Goal: Task Accomplishment & Management: Use online tool/utility

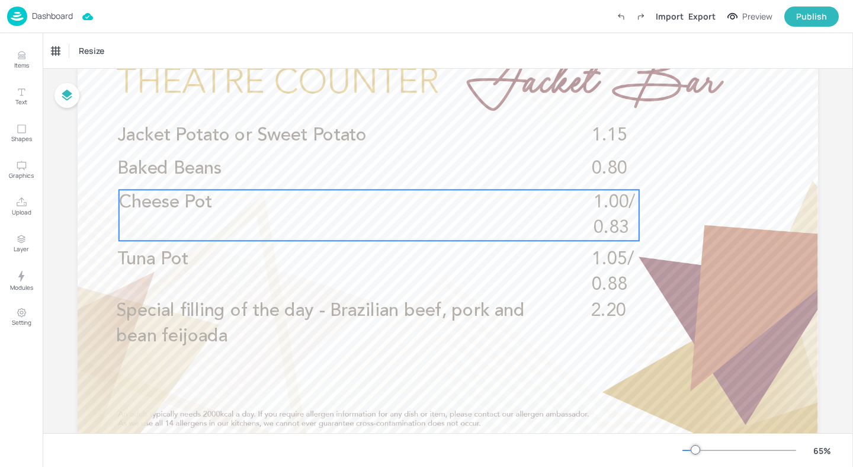
scroll to position [78, 0]
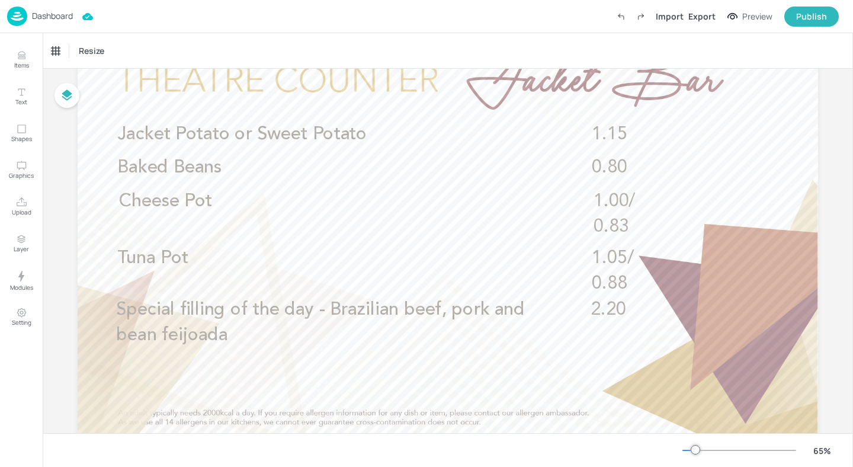
click at [39, 16] on p "Dashboard" at bounding box center [52, 16] width 41 height 8
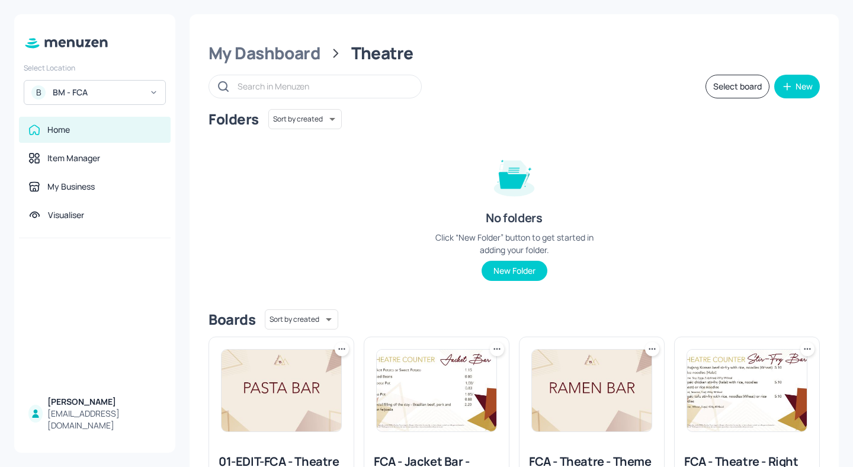
click at [303, 65] on div "My Dashboard Theatre Select board New Folders Sort by created id ​ No folders C…" at bounding box center [514, 292] width 649 height 556
click at [304, 53] on div "My Dashboard" at bounding box center [264, 53] width 112 height 21
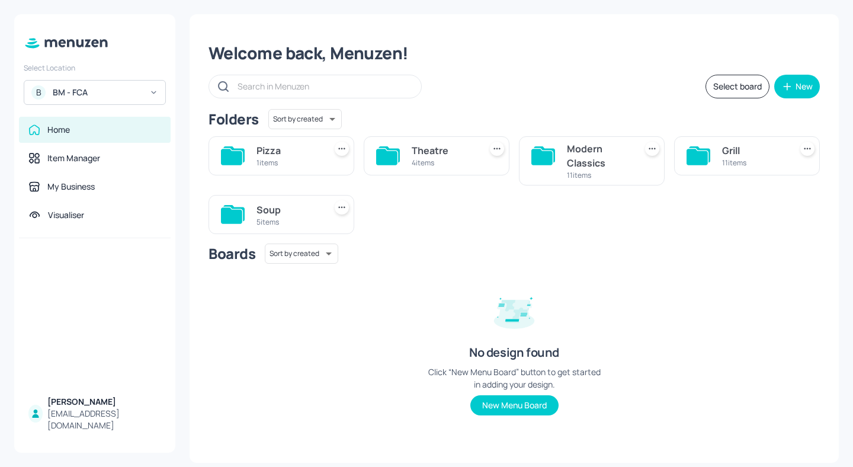
click at [604, 155] on div "Modern Classics" at bounding box center [599, 156] width 64 height 28
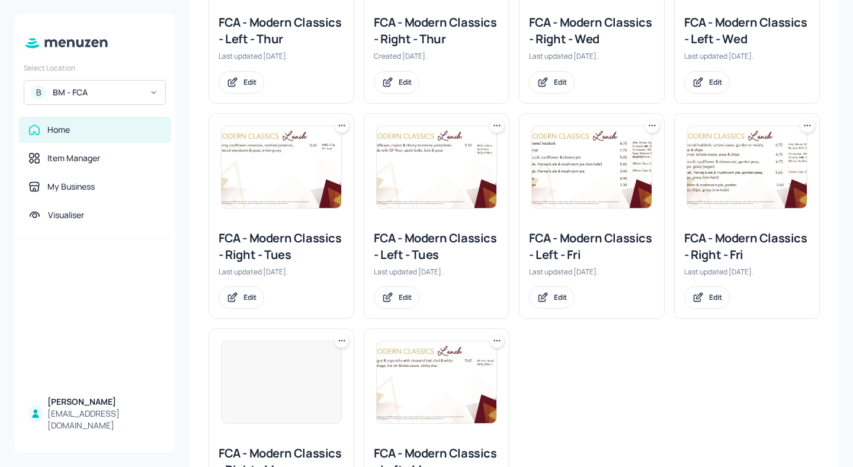
scroll to position [420, 0]
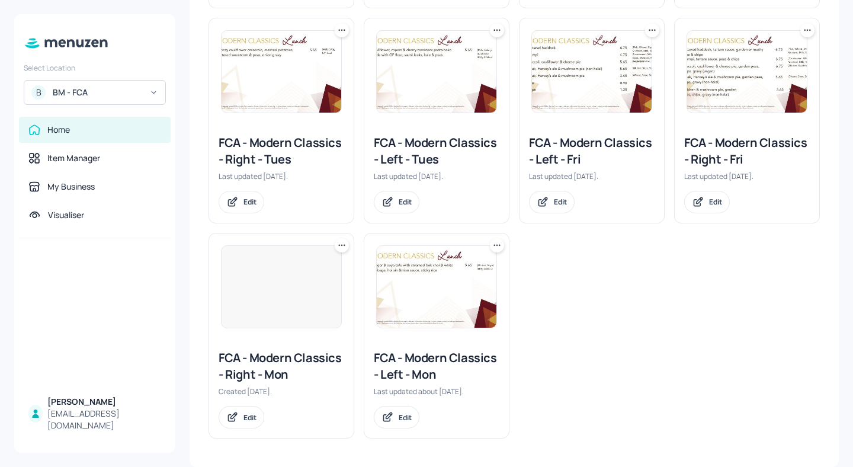
click at [264, 147] on div "FCA - Modern Classics - Right - Tues" at bounding box center [282, 150] width 126 height 33
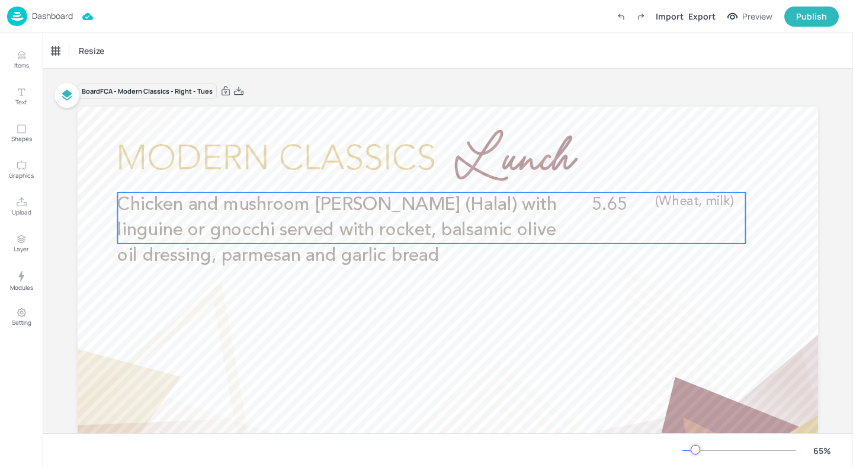
click at [348, 231] on span "Chicken and mushroom alfredo (Halal) with linguine or gnocchi served with rocke…" at bounding box center [336, 230] width 439 height 69
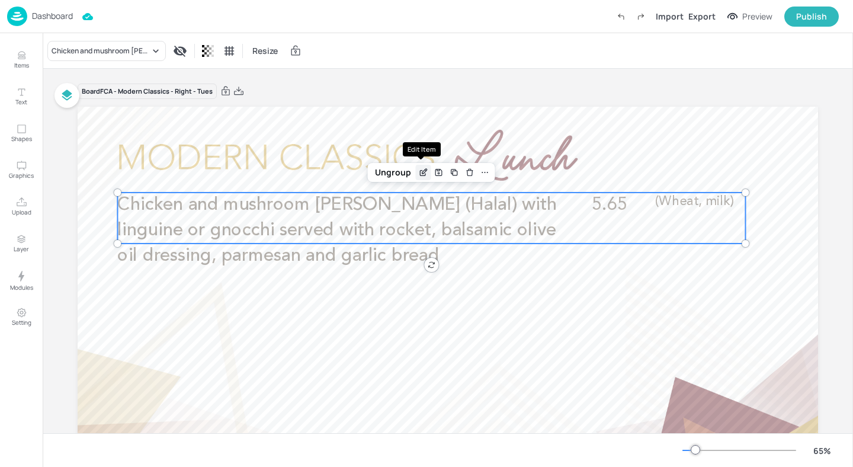
click at [423, 175] on icon "Edit Item" at bounding box center [423, 172] width 10 height 9
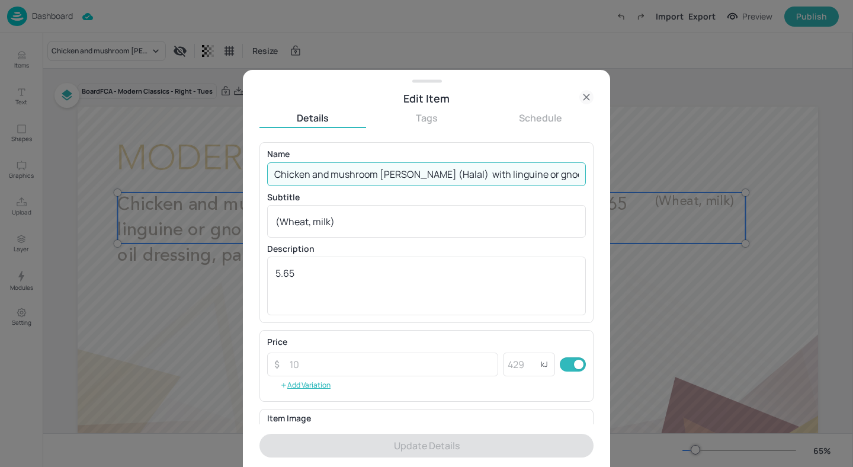
drag, startPoint x: 500, startPoint y: 172, endPoint x: 465, endPoint y: 172, distance: 35.5
click at [465, 172] on input "Chicken and mushroom alfredo (Halal) with linguine or gnocchi served with rocke…" at bounding box center [426, 174] width 319 height 24
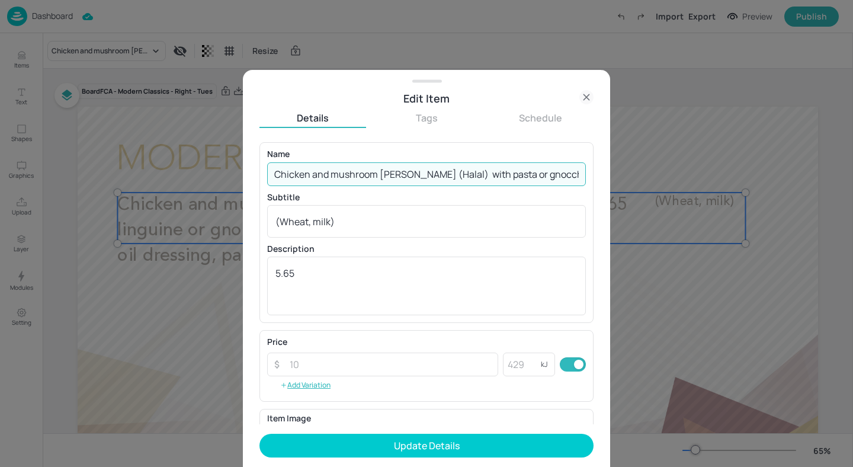
drag, startPoint x: 544, startPoint y: 173, endPoint x: 495, endPoint y: 173, distance: 48.6
click at [495, 173] on input "Chicken and mushroom alfredo (Halal) with pasta or gnocchi served with rocket, …" at bounding box center [426, 174] width 319 height 24
drag, startPoint x: 492, startPoint y: 174, endPoint x: 540, endPoint y: 173, distance: 48.0
click at [540, 173] on input "Chicken and mushroom alfredo (Halal) with pasta or gnocchi served with rocket, …" at bounding box center [426, 174] width 319 height 24
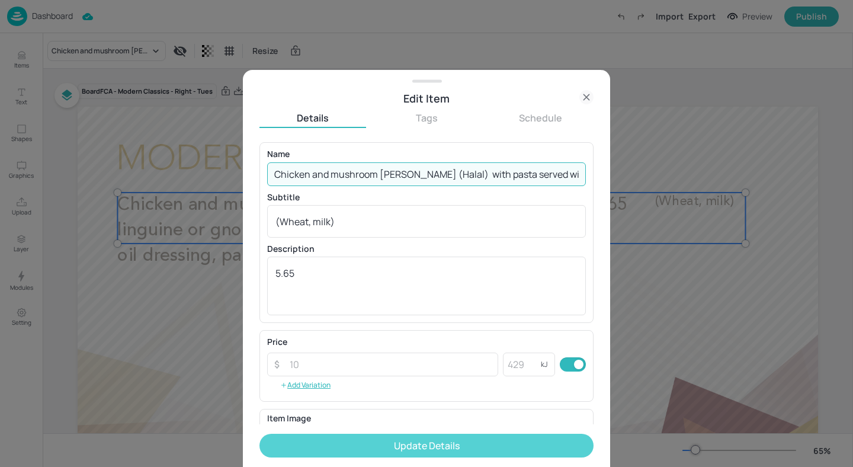
type input "Chicken and mushroom alfredo (Halal) with pasta served with rocket, balsamic ol…"
click at [443, 445] on button "Update Details" at bounding box center [426, 446] width 334 height 24
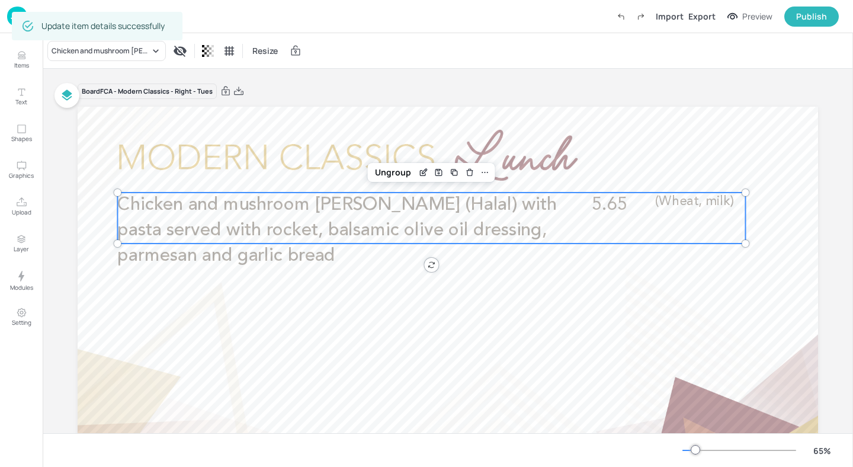
click at [7, 12] on img at bounding box center [17, 17] width 20 height 20
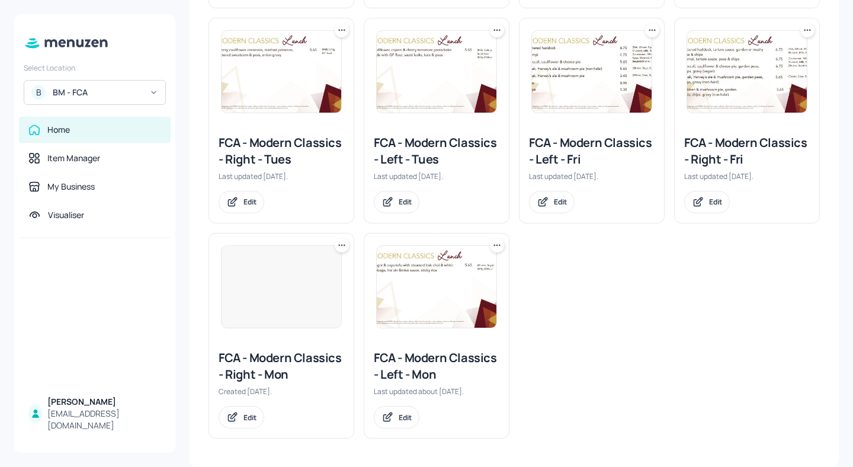
scroll to position [246, 0]
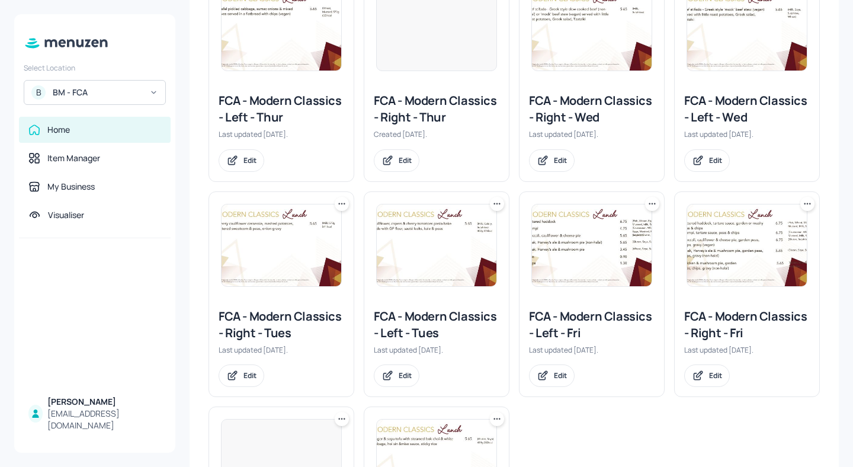
click at [432, 318] on div "FCA - Modern Classics - Left - Tues" at bounding box center [437, 324] width 126 height 33
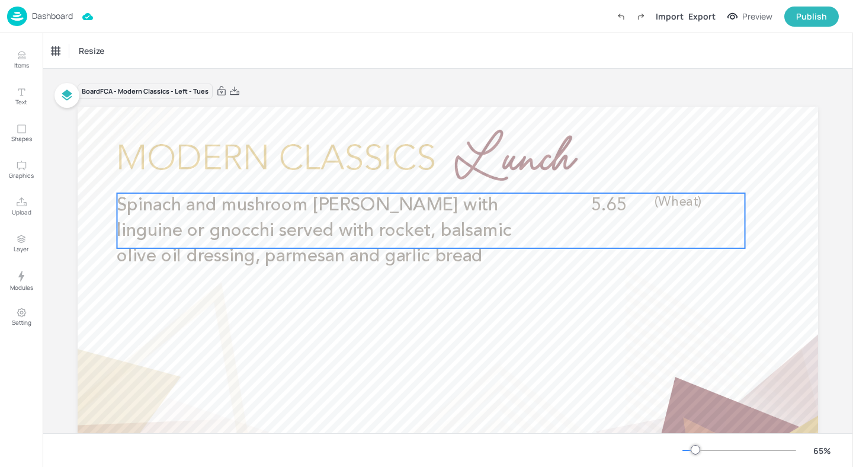
click at [419, 242] on p "Spinach and mushroom alfredo with linguine or gnocchi served with rocket, balsa…" at bounding box center [333, 231] width 432 height 76
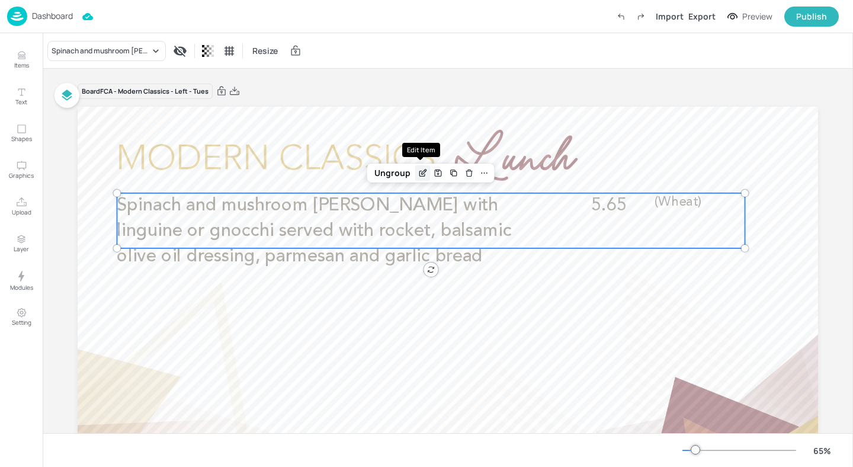
click at [422, 172] on icon "Edit Item" at bounding box center [424, 171] width 5 height 5
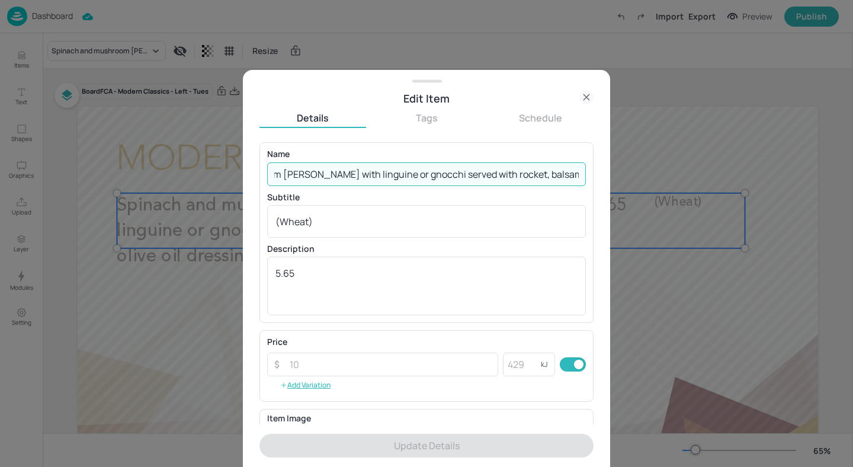
scroll to position [0, 258]
drag, startPoint x: 567, startPoint y: 173, endPoint x: 369, endPoint y: 170, distance: 198.4
click at [369, 170] on input "Spinach and mushroom alfredo with linguine or gnocchi served with rocket, balsa…" at bounding box center [426, 174] width 319 height 24
click at [322, 170] on input "Spinach and mushroom alfredo with linguine or gnocchi served with rocket, balsa…" at bounding box center [426, 174] width 319 height 24
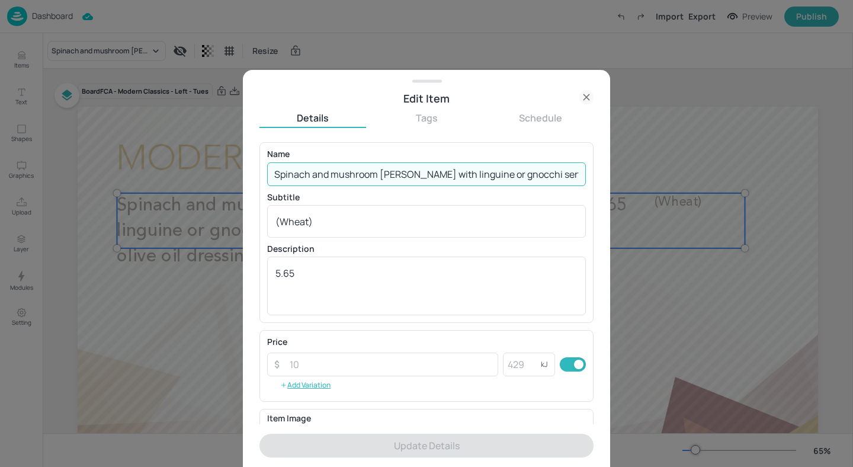
drag, startPoint x: 432, startPoint y: 171, endPoint x: 515, endPoint y: 170, distance: 83.5
click at [515, 170] on input "Spinach and mushroom alfredo with linguine or gnocchi served with rocket, balsa…" at bounding box center [426, 174] width 319 height 24
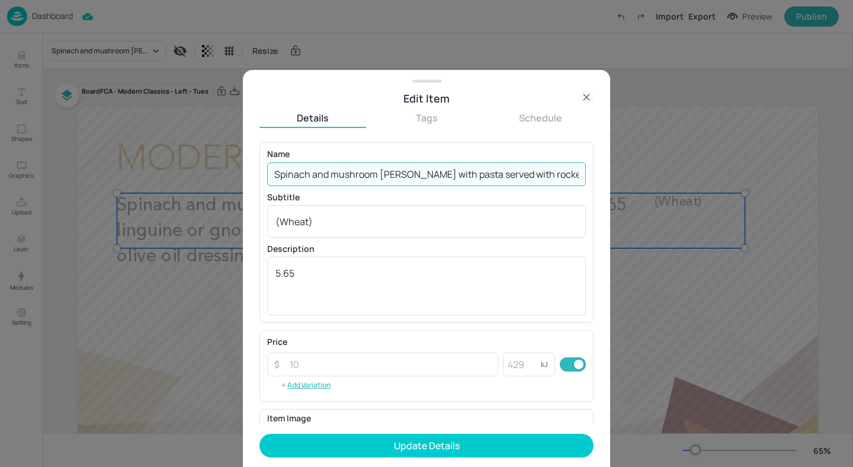
type input "Spinach and mushroom alfredo with pasta served with rocket, balsamic olive oil …"
click at [259, 434] on button "Update Details" at bounding box center [426, 446] width 334 height 24
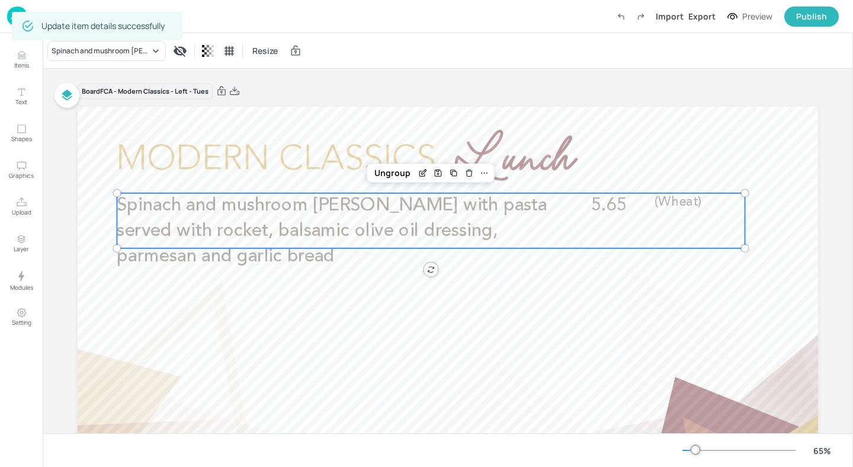
click at [17, 5] on div "Dashboard Import Export Preview Publish" at bounding box center [423, 16] width 832 height 33
click at [21, 8] on img at bounding box center [17, 17] width 20 height 20
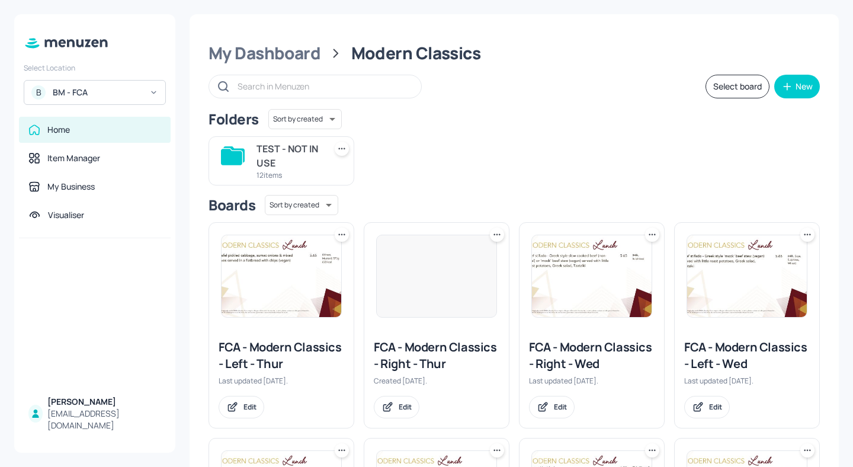
click at [21, 8] on div "Select Location B BM - FCA Home Item Manager My Business Visualiser Ela Qaushi …" at bounding box center [426, 233] width 853 height 467
click at [301, 50] on div "My Dashboard" at bounding box center [264, 53] width 112 height 21
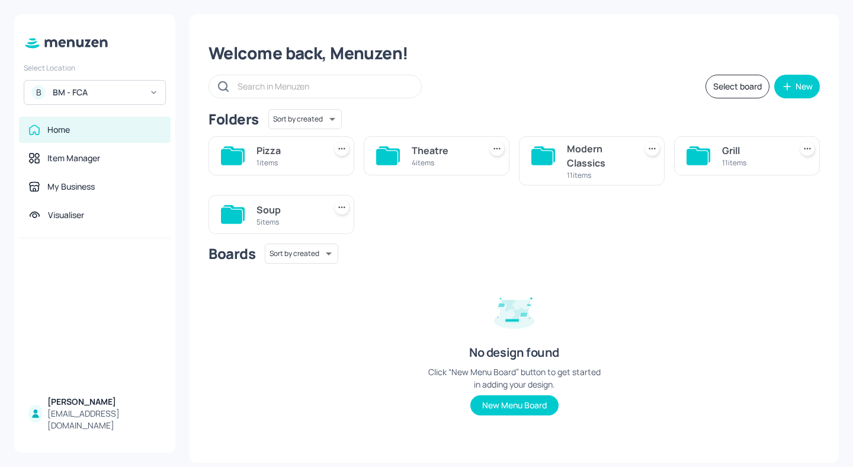
click at [724, 143] on div "Grill" at bounding box center [754, 150] width 64 height 14
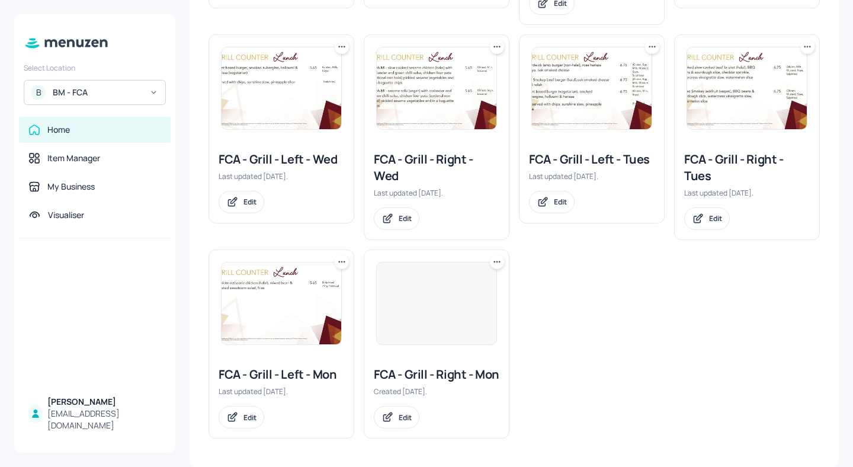
scroll to position [420, 0]
click at [620, 151] on div "FCA - Grill - Left - Tues" at bounding box center [592, 159] width 126 height 17
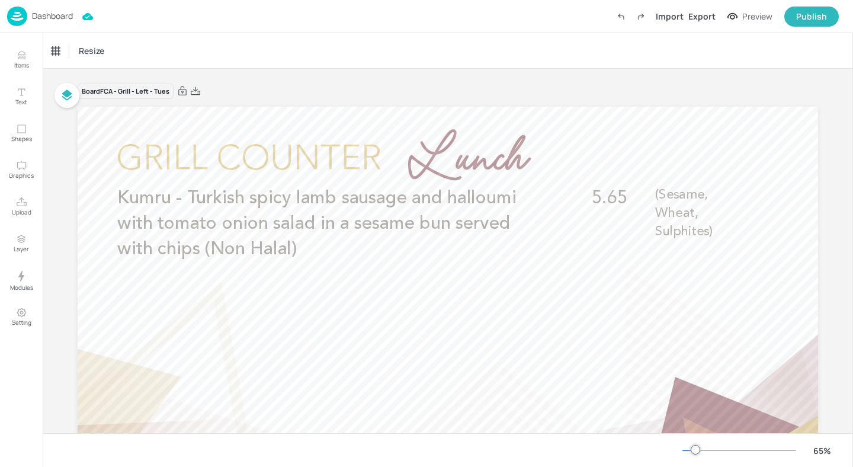
click at [55, 14] on p "Dashboard" at bounding box center [52, 16] width 41 height 8
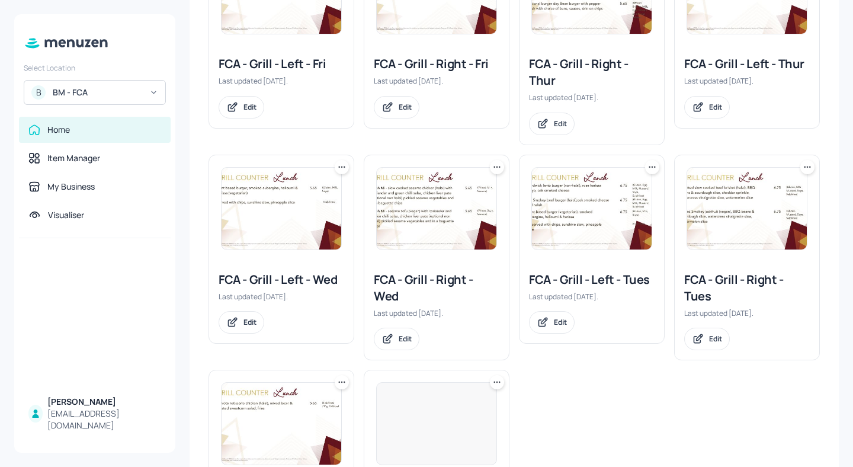
scroll to position [418, 0]
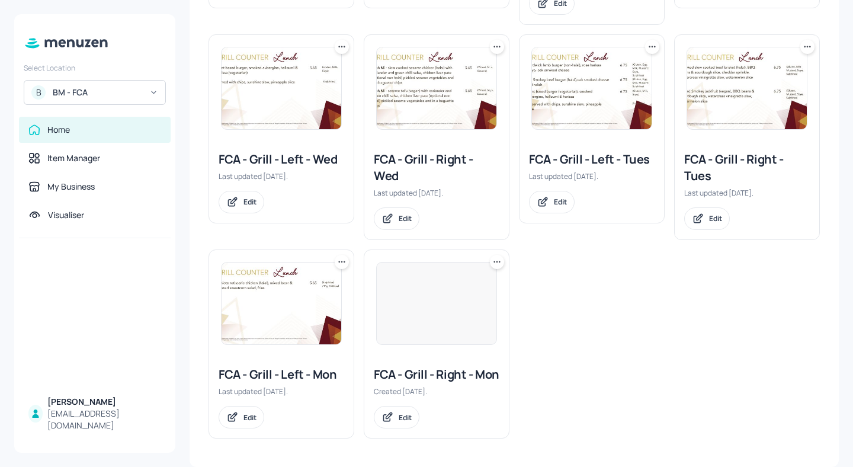
click at [718, 151] on div "FCA - Grill - Right - Tues" at bounding box center [747, 167] width 126 height 33
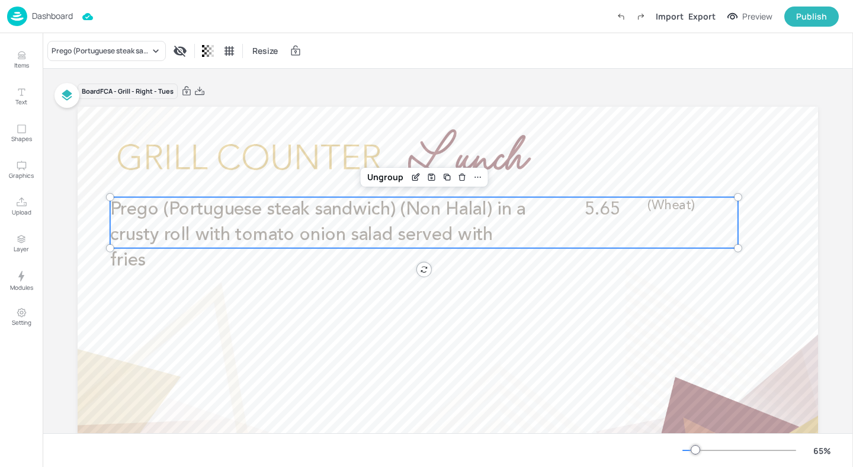
click at [359, 208] on span "Prego (Portuguese steak sandwich) (Non Halal) in a crusty roll with tomato onio…" at bounding box center [318, 234] width 416 height 69
click at [412, 175] on icon "Edit Item" at bounding box center [416, 176] width 10 height 9
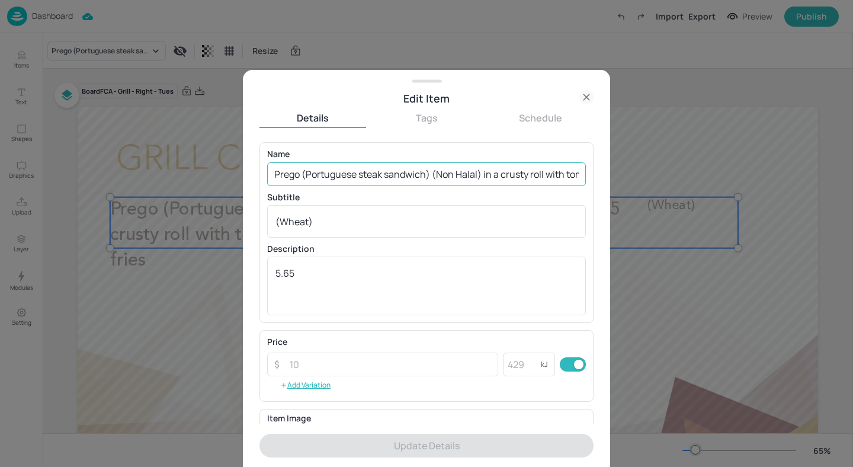
click at [431, 175] on input "Prego (Portuguese steak sandwich) (Non Halal) in a crusty roll with tomato onio…" at bounding box center [426, 174] width 319 height 24
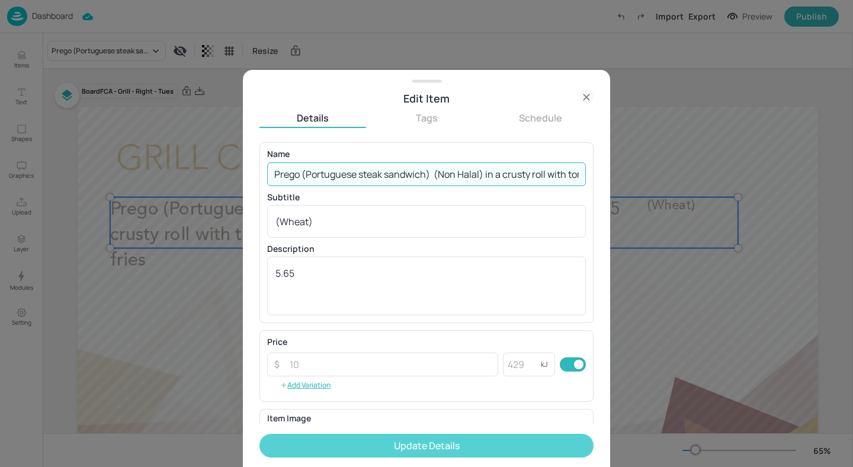
type input "Prego (Portuguese steak sandwich) (Non Halal) in a crusty roll with tomato onio…"
click at [429, 440] on button "Update Details" at bounding box center [426, 446] width 334 height 24
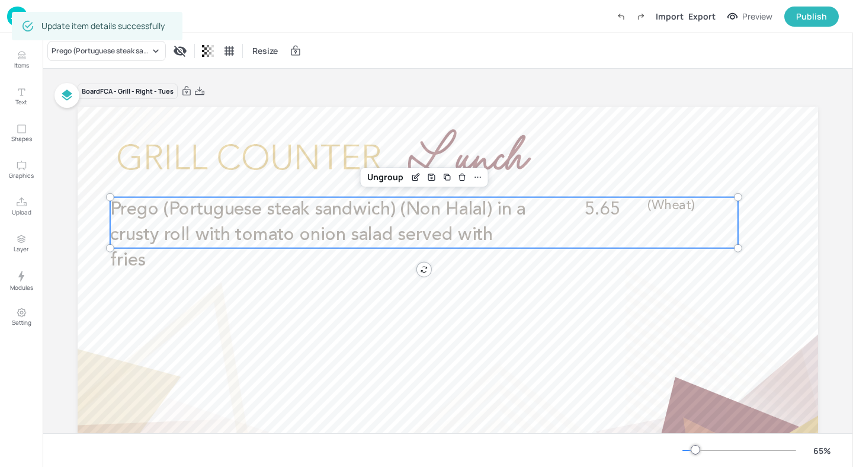
click at [5, 9] on div "Dashboard Import Export Preview Publish" at bounding box center [426, 16] width 853 height 33
click at [9, 12] on img at bounding box center [17, 17] width 20 height 20
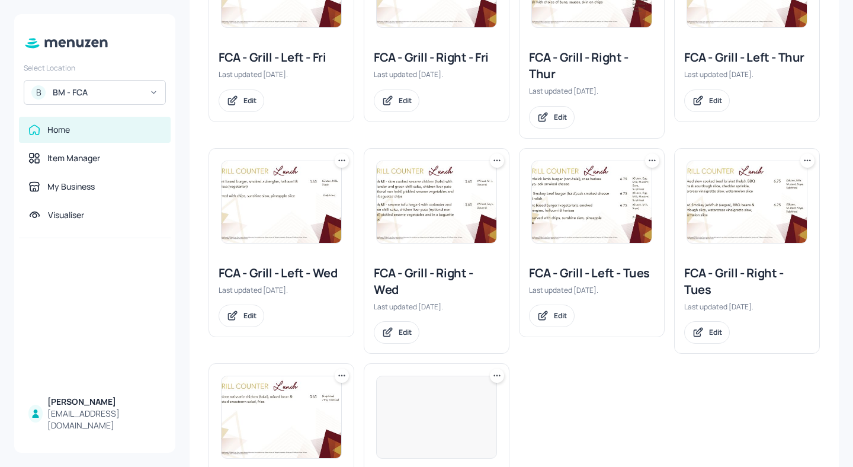
scroll to position [326, 0]
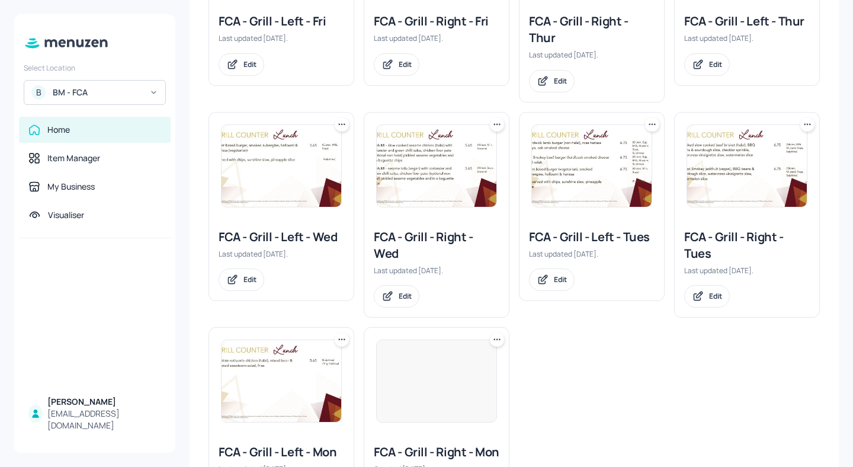
drag, startPoint x: 432, startPoint y: 236, endPoint x: 591, endPoint y: 324, distance: 182.1
click at [591, 324] on div "FCA - Grill - Left - Fri Last updated 4 days ago. Edit FCA - Grill - Right - Fr…" at bounding box center [509, 201] width 621 height 629
click at [589, 237] on div "FCA - Grill - Left - Tues" at bounding box center [592, 237] width 126 height 17
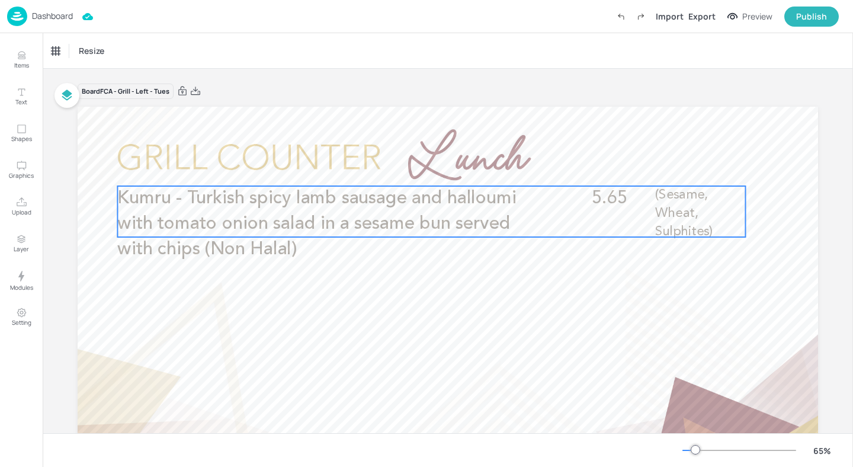
click at [407, 214] on p "Kumru - Turkish spicy lamb sausage and halloumi with tomato onion salad in a se…" at bounding box center [326, 224] width 419 height 76
click at [419, 165] on icon "Edit Item" at bounding box center [423, 165] width 10 height 9
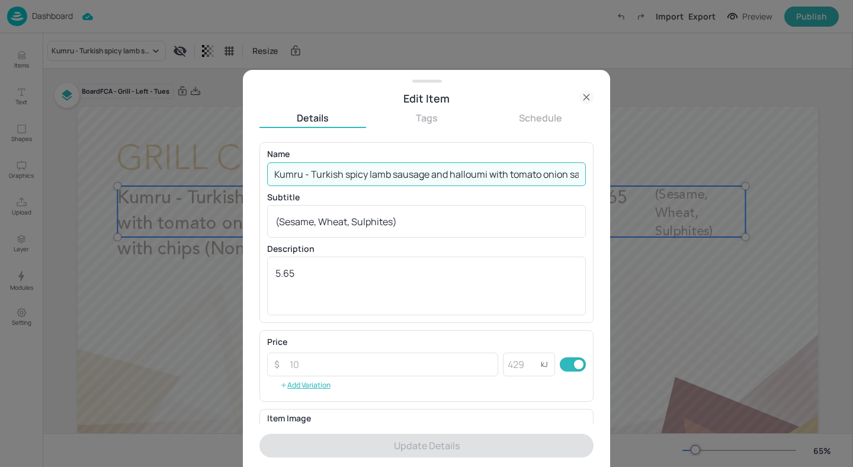
scroll to position [0, 217]
drag, startPoint x: 531, startPoint y: 177, endPoint x: 656, endPoint y: 177, distance: 125.0
click at [656, 177] on div "Edit Item Details Tags Schedule Name Kumru - Turkish spicy lamb sausage and hal…" at bounding box center [426, 233] width 853 height 467
click at [575, 174] on input "Kumru - Turkish spicy lamb sausage and halloumi with tomato onion salad in a se…" at bounding box center [426, 174] width 319 height 24
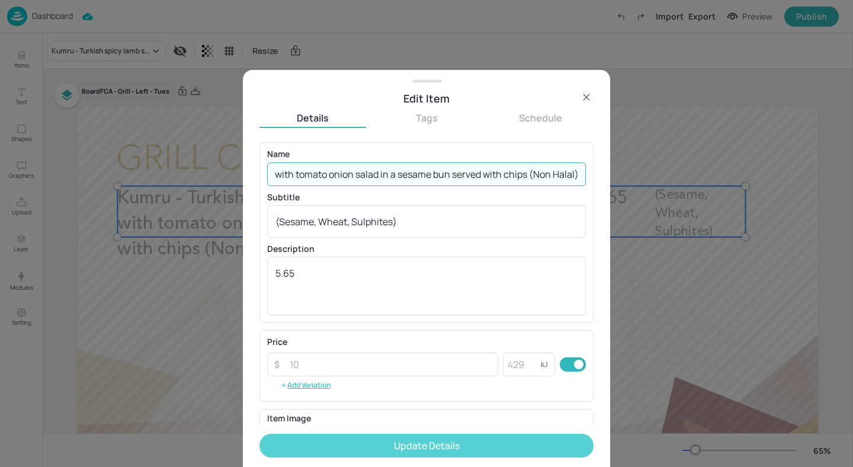
type input "Kumru - Turkish spicy lamb sausage and halloumi with tomato onion salad in a se…"
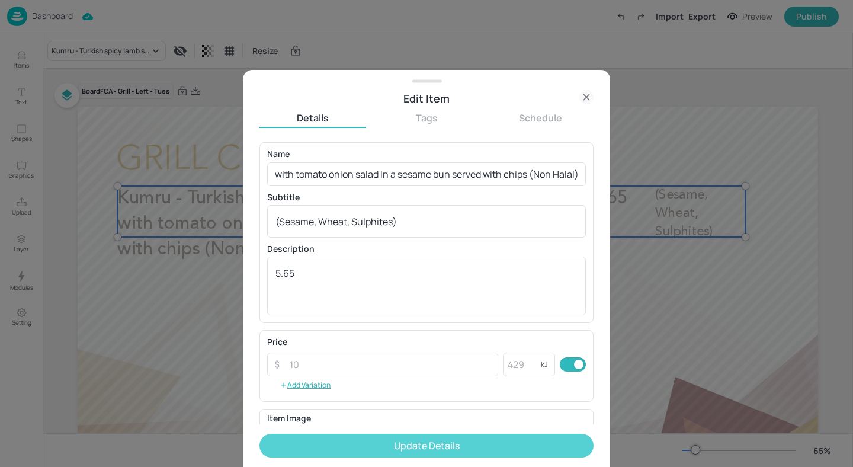
click at [478, 440] on button "Update Details" at bounding box center [426, 446] width 334 height 24
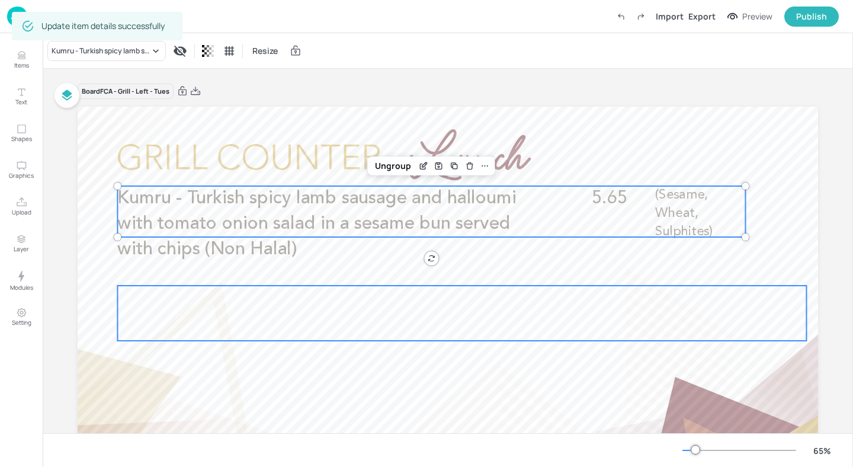
click at [424, 336] on div at bounding box center [461, 312] width 689 height 55
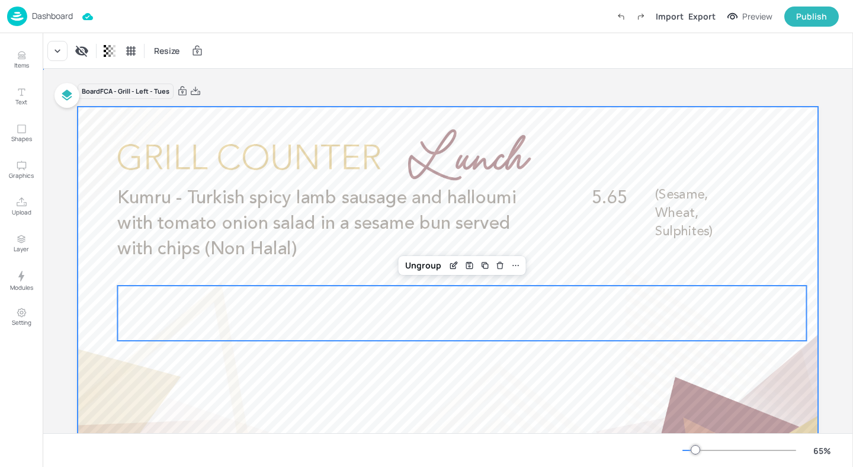
click at [556, 111] on div at bounding box center [448, 315] width 740 height 416
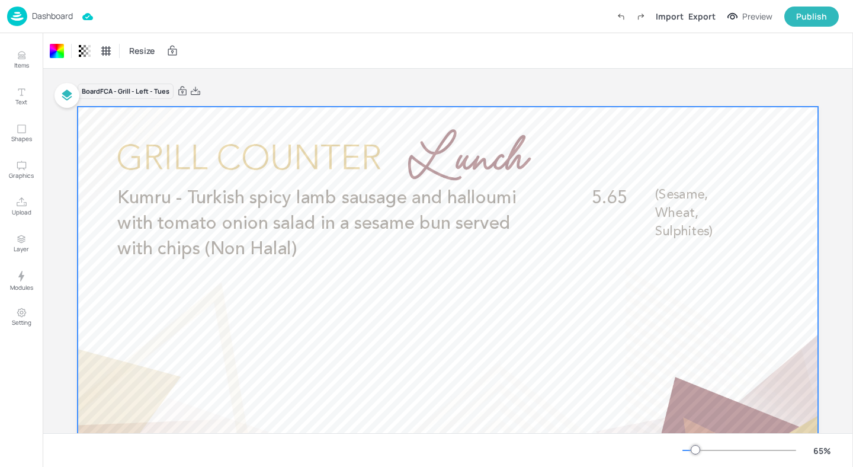
click at [54, 15] on p "Dashboard" at bounding box center [52, 16] width 41 height 8
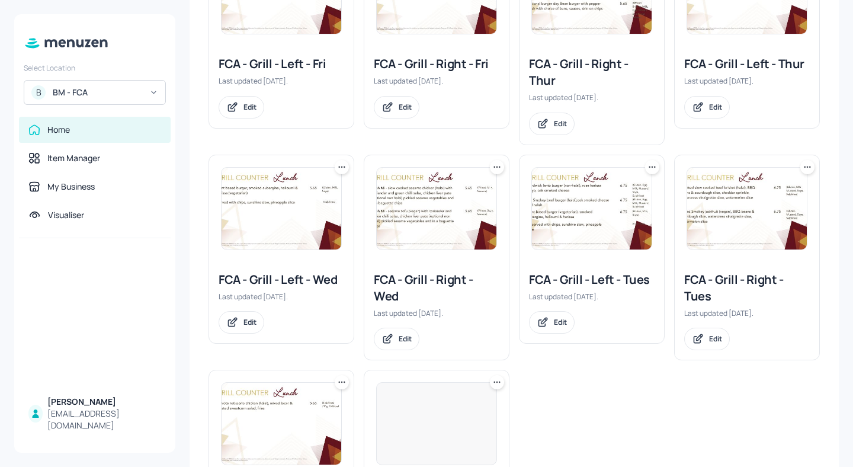
scroll to position [301, 0]
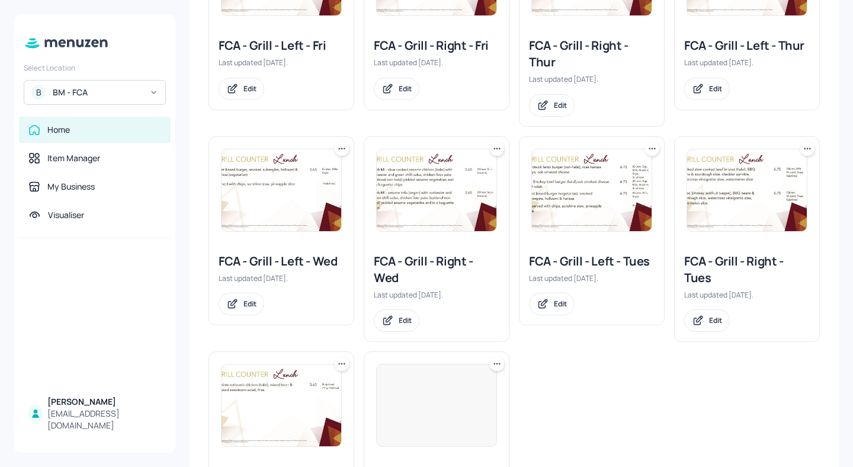
click at [562, 264] on div "FCA - Grill - Left - Tues" at bounding box center [592, 261] width 126 height 17
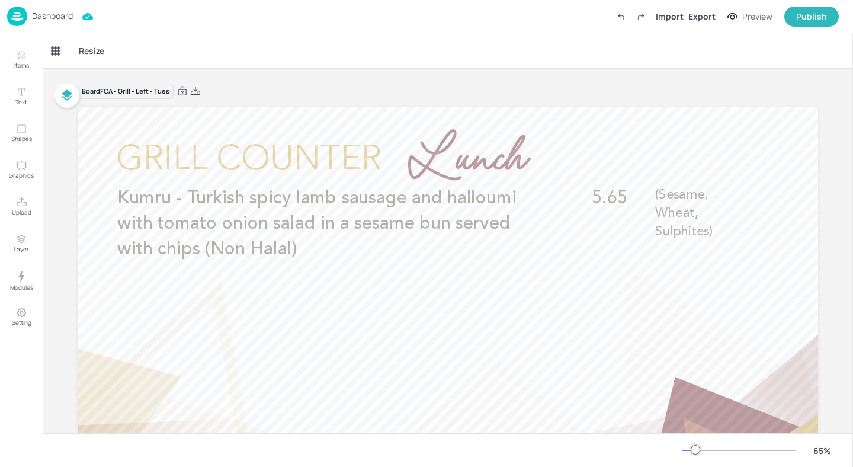
click at [49, 18] on p "Dashboard" at bounding box center [52, 16] width 41 height 8
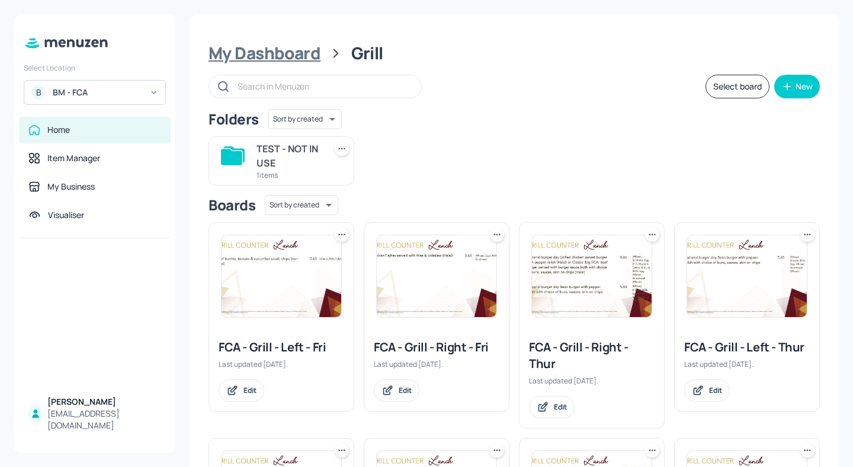
click at [275, 56] on div "My Dashboard" at bounding box center [264, 53] width 112 height 21
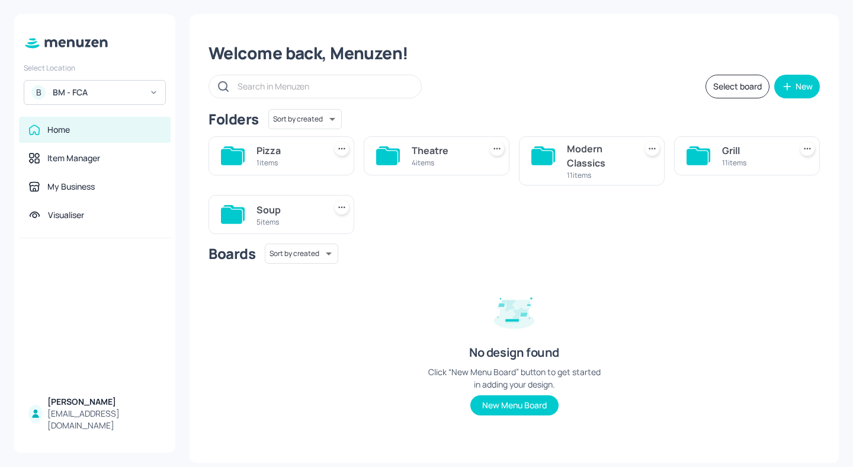
click at [580, 160] on div "Modern Classics" at bounding box center [599, 156] width 64 height 28
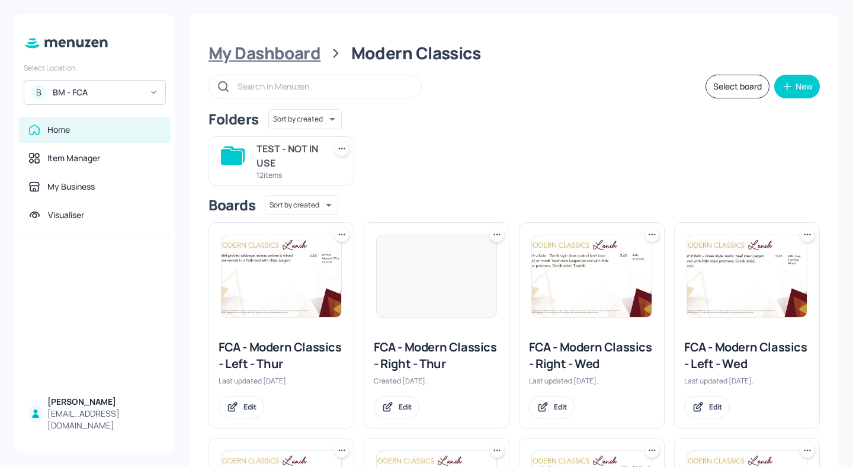
click at [306, 58] on div "My Dashboard" at bounding box center [264, 53] width 112 height 21
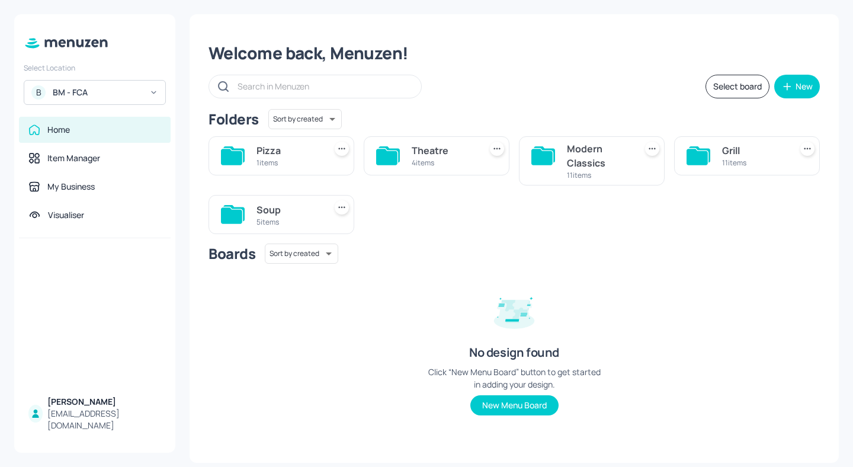
click at [740, 150] on div "Grill" at bounding box center [754, 150] width 64 height 14
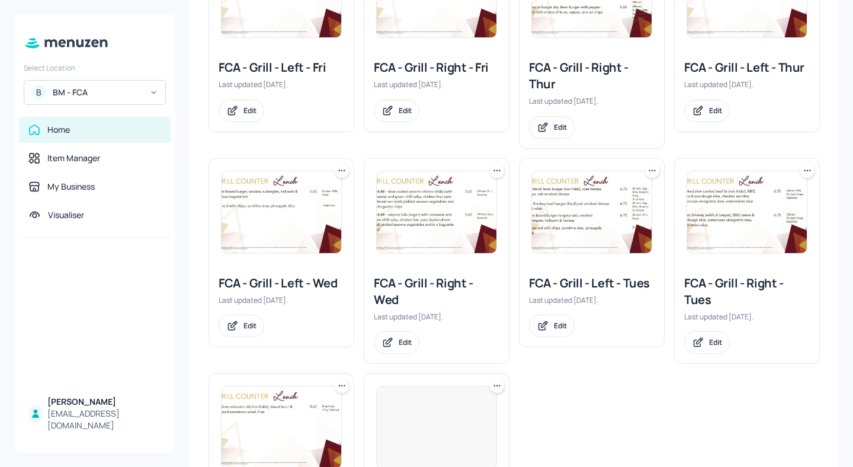
scroll to position [420, 0]
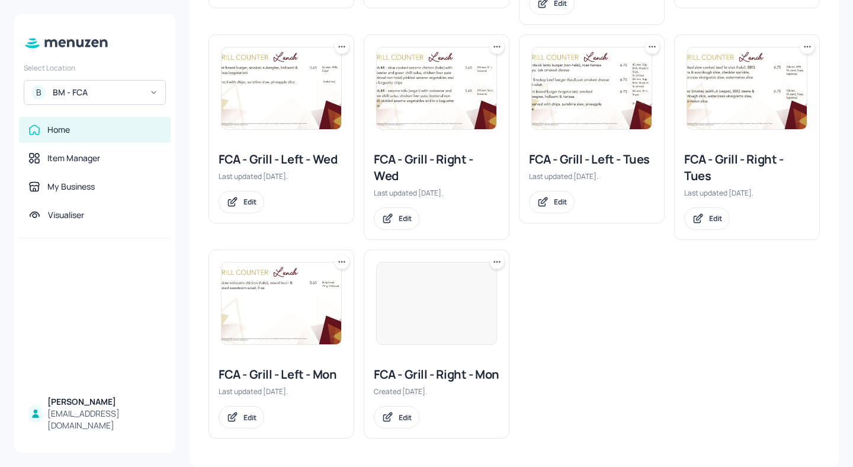
click at [629, 151] on div "FCA - Grill - Left - Tues" at bounding box center [592, 159] width 126 height 17
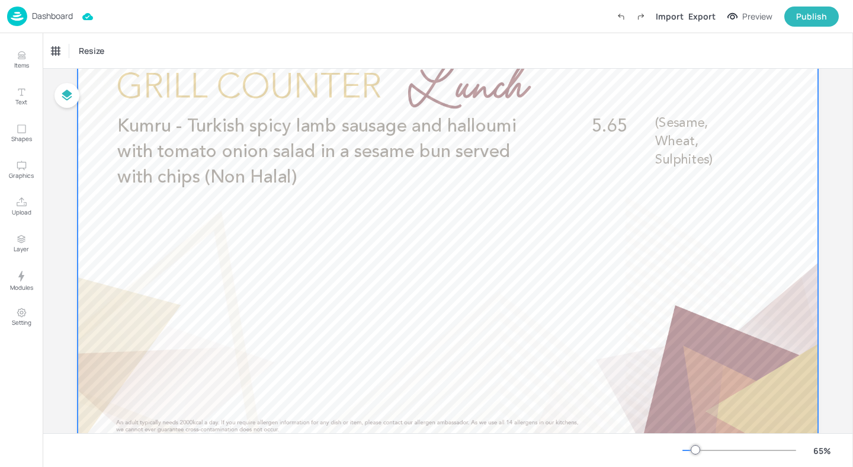
scroll to position [102, 0]
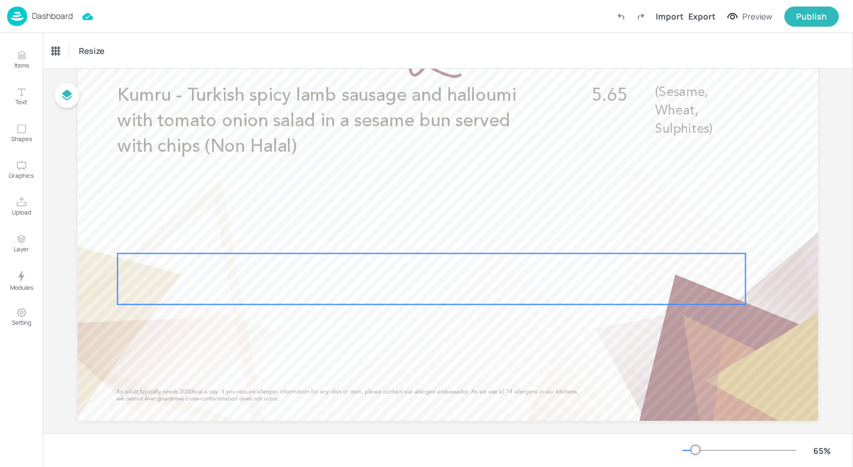
click at [376, 280] on div at bounding box center [431, 278] width 628 height 51
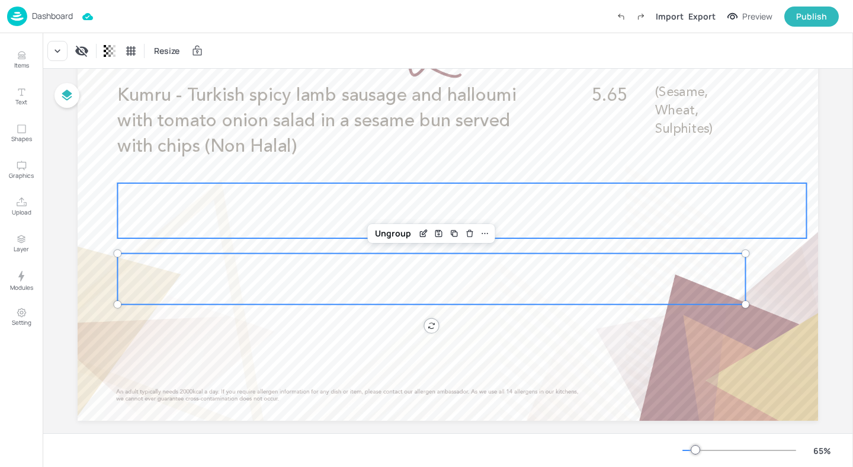
click at [377, 222] on div at bounding box center [461, 210] width 689 height 55
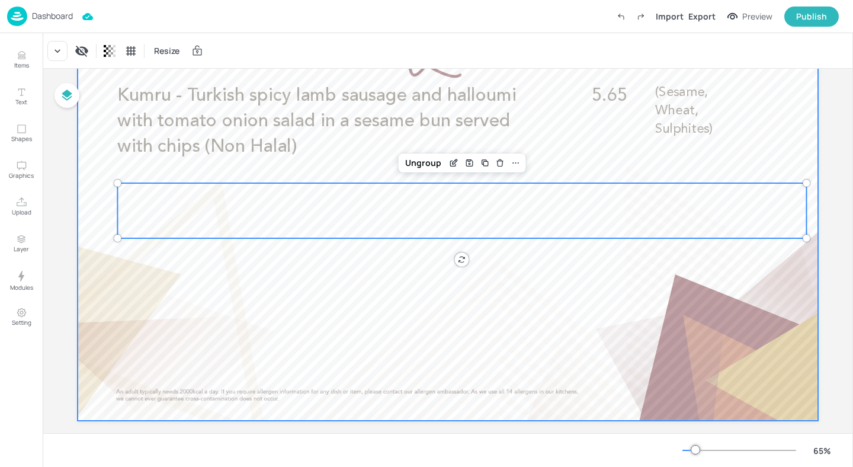
scroll to position [0, 0]
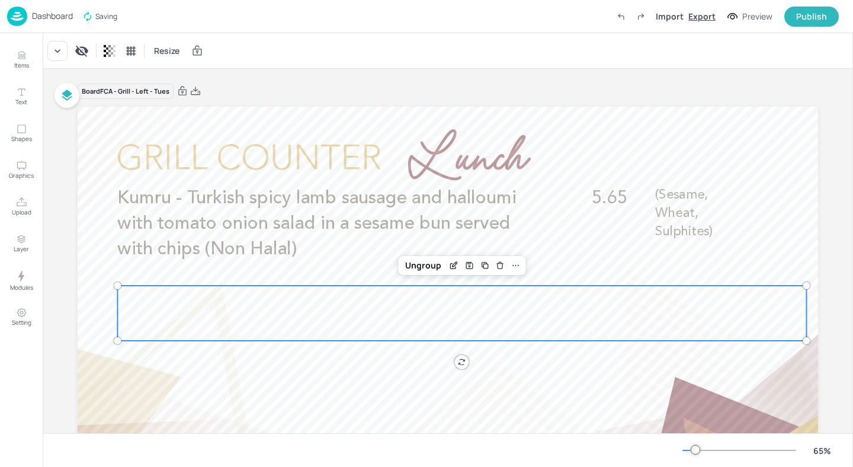
click at [702, 18] on div "Export" at bounding box center [701, 16] width 27 height 12
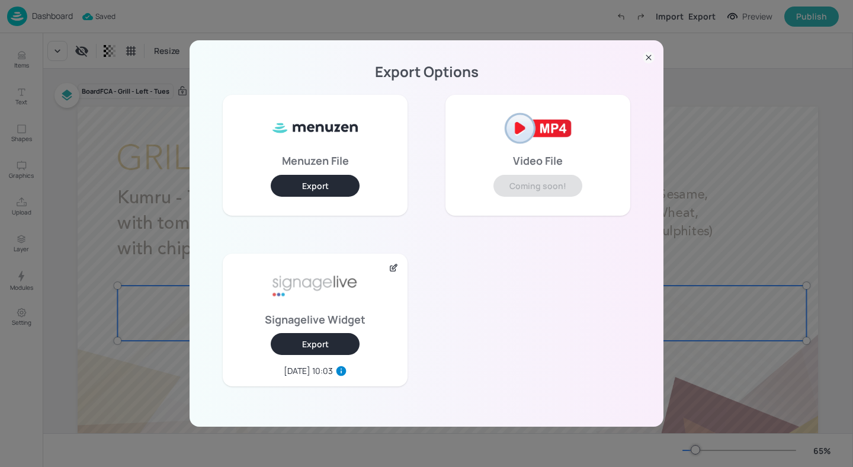
click at [305, 341] on button "Export" at bounding box center [315, 344] width 89 height 22
click at [166, 75] on div "Export Options Menuzen File Export Video File Coming soon! Signagelive Widget E…" at bounding box center [426, 233] width 853 height 467
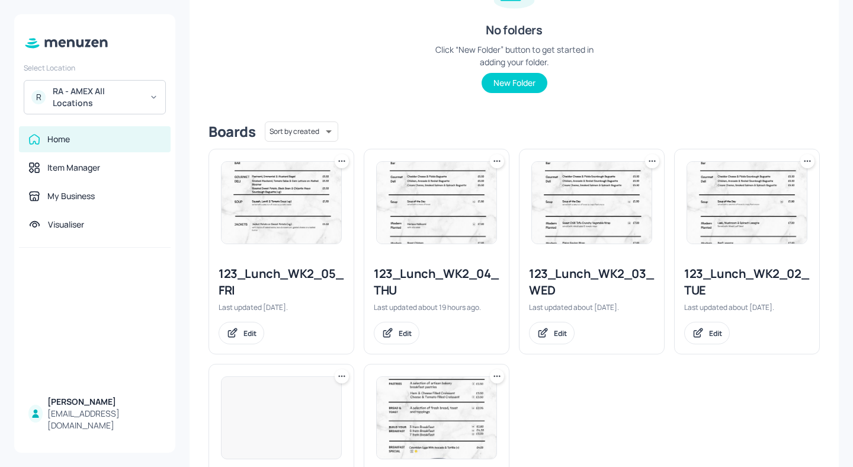
scroll to position [319, 0]
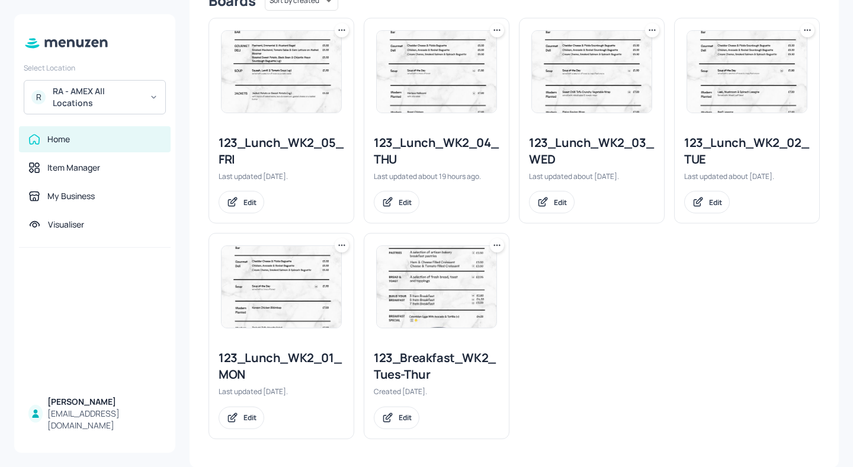
click at [708, 143] on div "123_Lunch_WK2_02_TUE" at bounding box center [747, 150] width 126 height 33
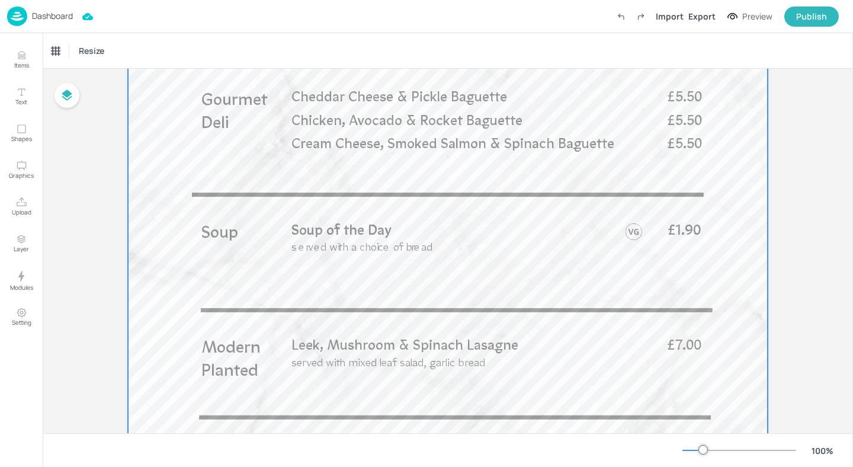
scroll to position [676, 0]
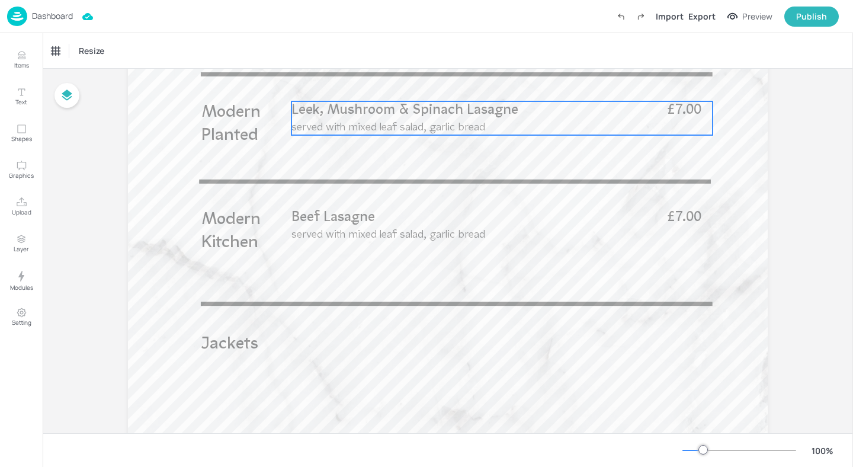
click at [375, 121] on p "served with mixed leaf salad, garlic bread" at bounding box center [471, 127] width 361 height 15
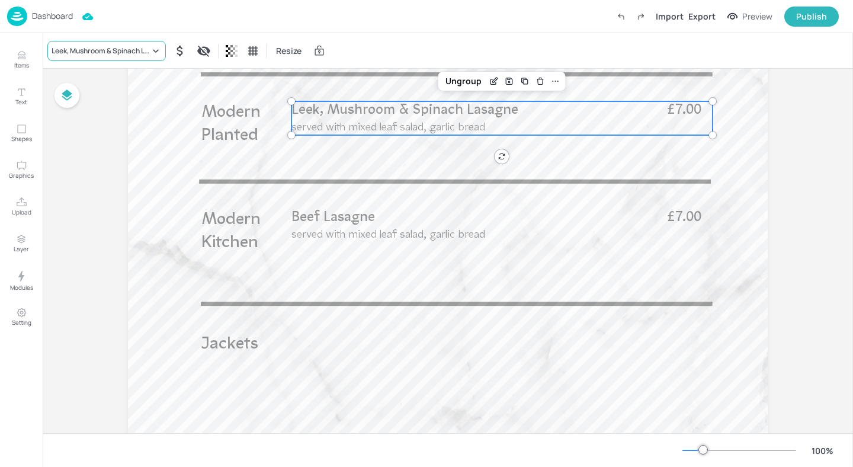
click at [134, 53] on div "Leek, Mushroom & Spinach Lasagne" at bounding box center [101, 51] width 98 height 11
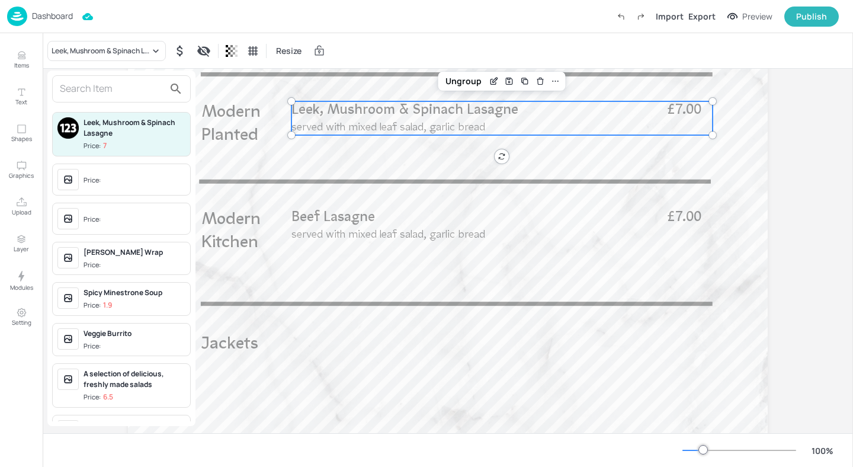
click at [143, 89] on input "text" at bounding box center [112, 88] width 104 height 19
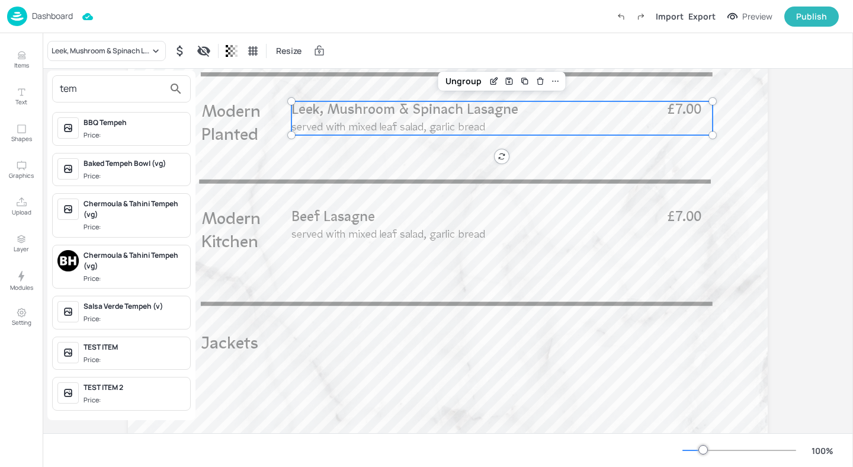
type input "tem"
click at [163, 122] on div "BBQ Tempeh" at bounding box center [135, 122] width 102 height 11
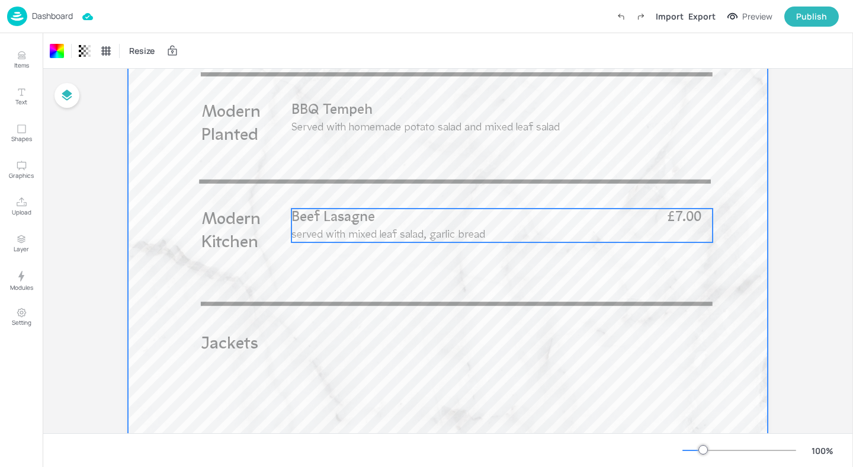
click at [348, 227] on p "Beef Lasagne" at bounding box center [471, 217] width 360 height 19
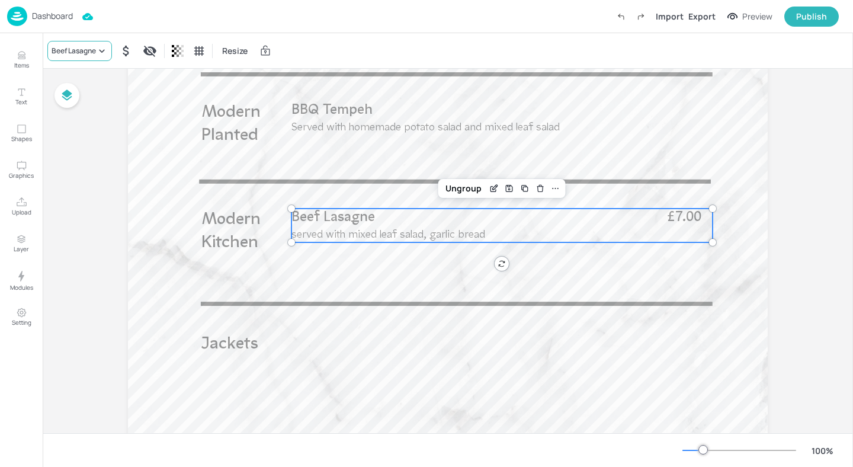
click at [92, 43] on div "Beef Lasagne" at bounding box center [79, 51] width 65 height 20
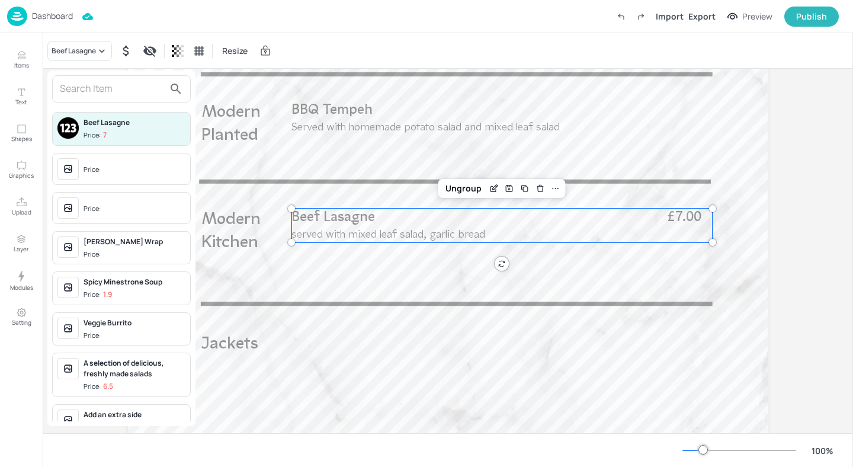
click at [96, 85] on input "text" at bounding box center [112, 88] width 104 height 19
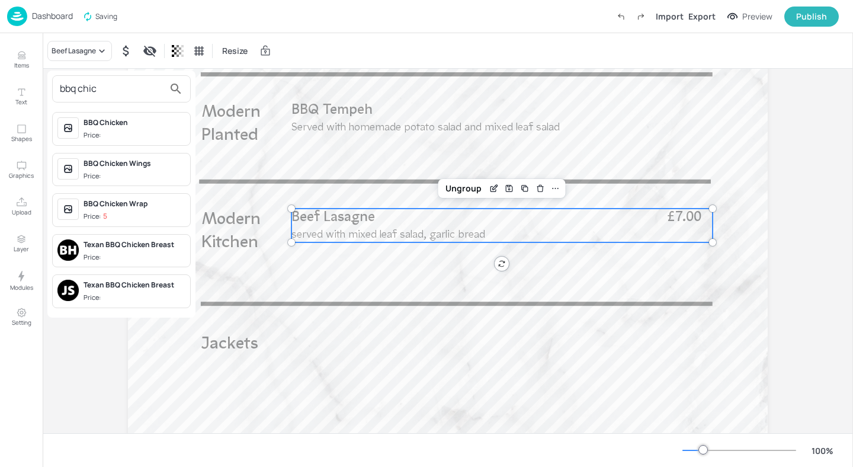
type input "bbq chic"
click at [129, 128] on div "BBQ Chicken Price:" at bounding box center [135, 128] width 102 height 23
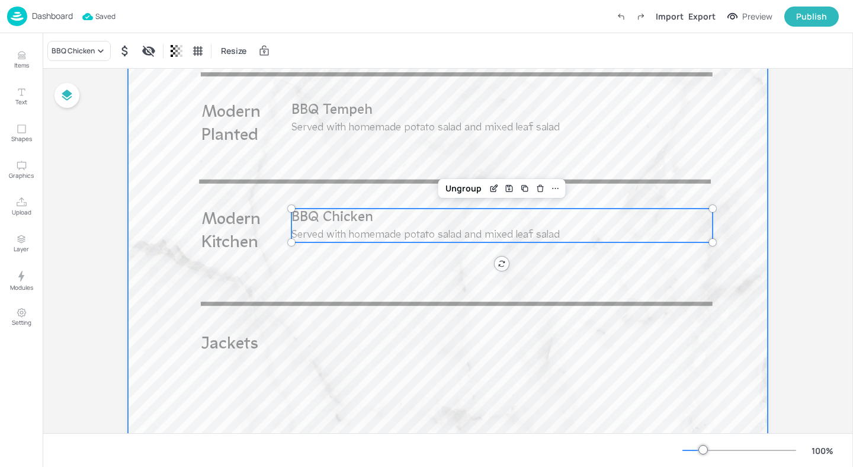
scroll to position [0, 0]
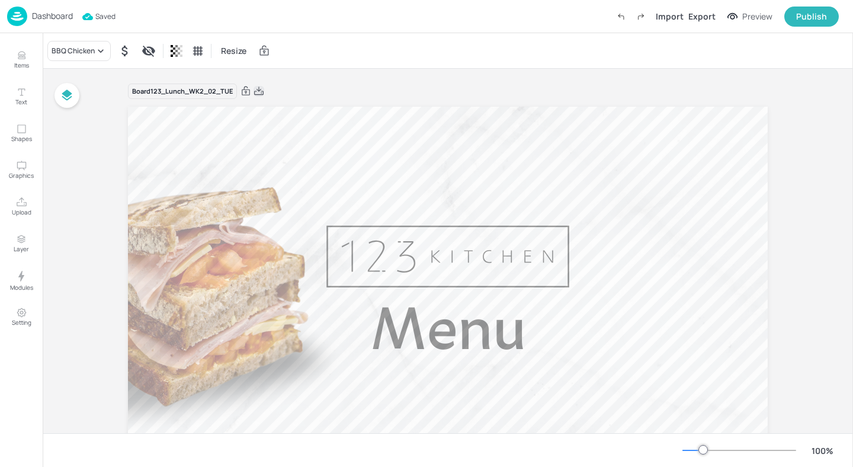
click at [263, 91] on icon at bounding box center [258, 91] width 11 height 12
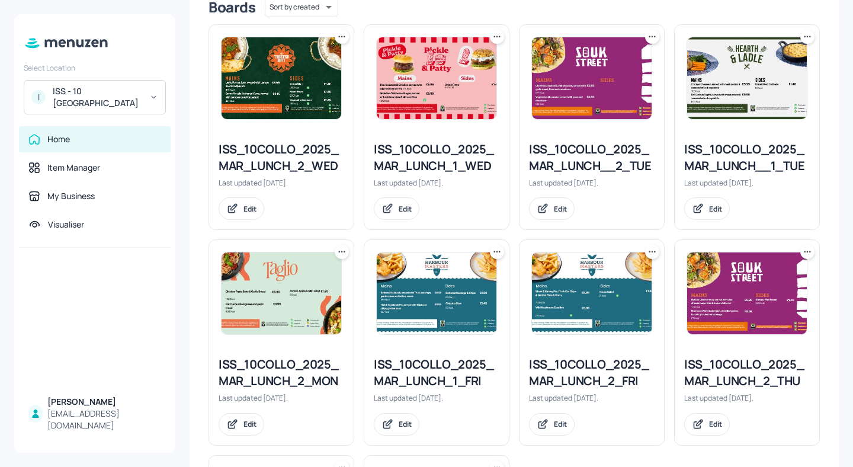
scroll to position [306, 0]
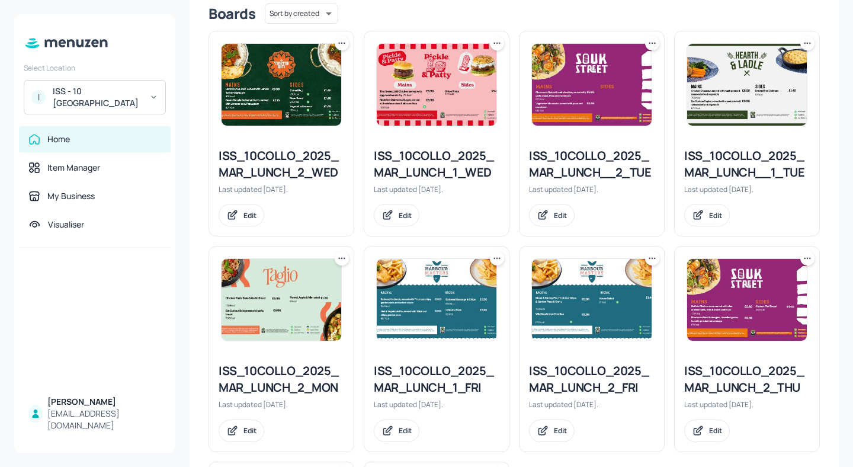
click at [580, 178] on div "ISS_10COLLO_2025_MAR_LUNCH__2_TUE" at bounding box center [592, 163] width 126 height 33
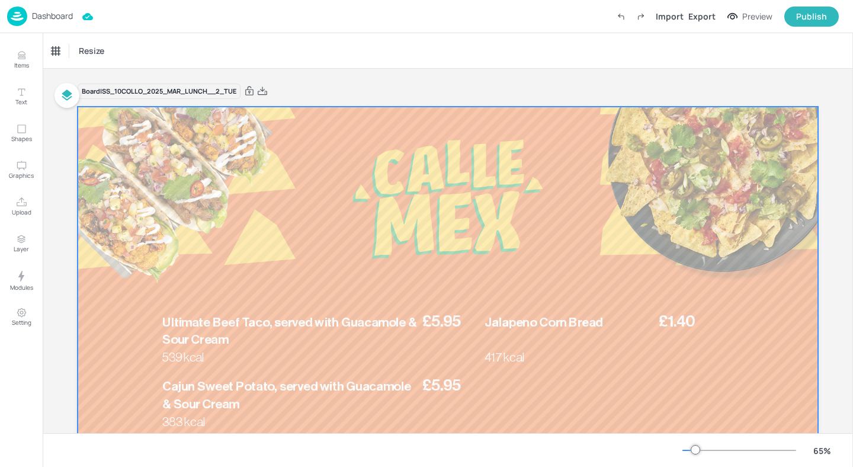
scroll to position [120, 0]
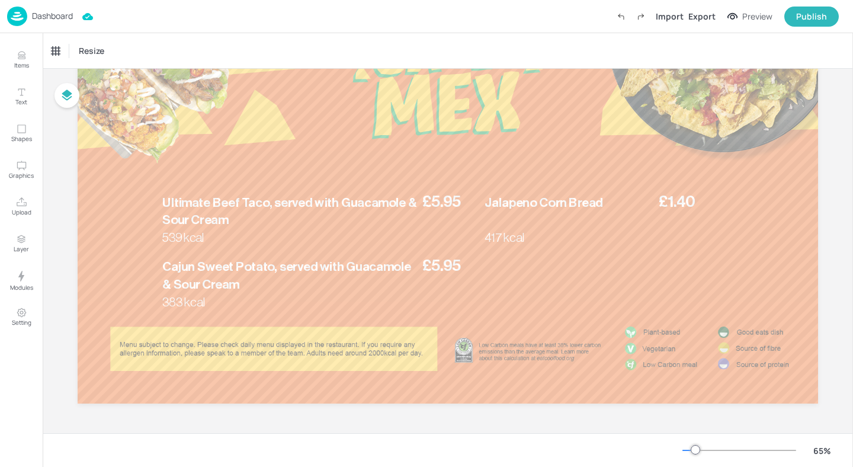
click at [60, 9] on div "Dashboard" at bounding box center [40, 17] width 66 height 20
click at [49, 15] on p "Dashboard" at bounding box center [52, 16] width 41 height 8
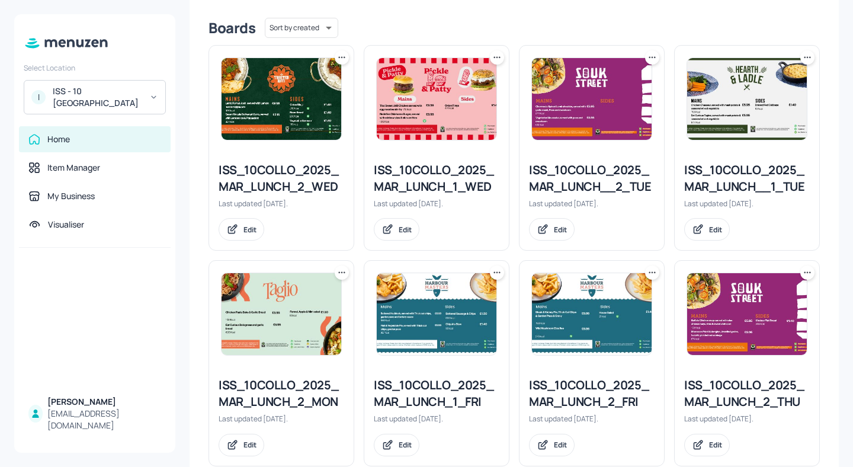
scroll to position [299, 0]
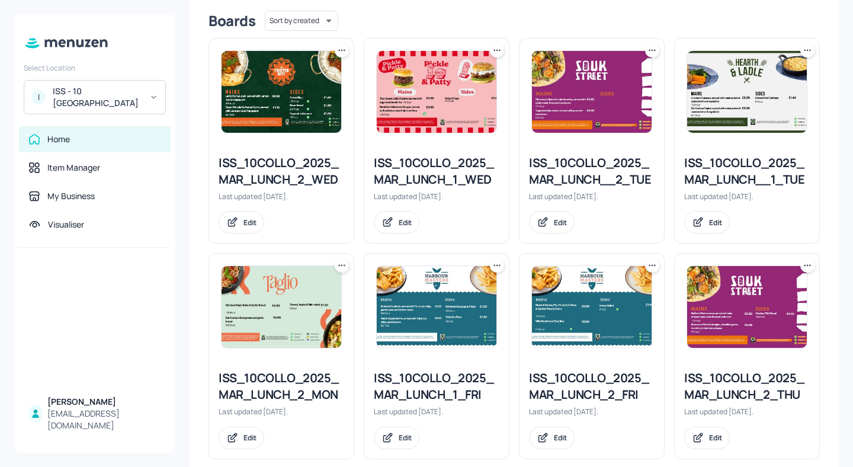
click at [753, 169] on div "ISS_10COLLO_2025_MAR_LUNCH__1_TUE" at bounding box center [747, 171] width 126 height 33
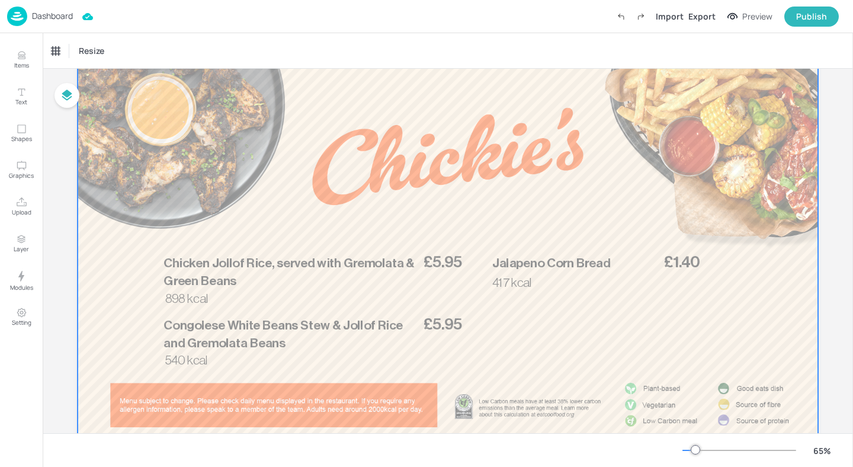
scroll to position [120, 0]
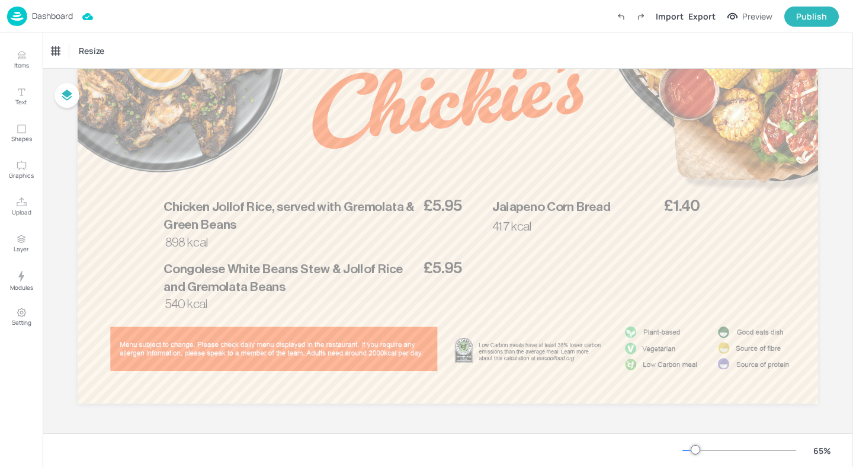
click at [46, 21] on div "Dashboard" at bounding box center [40, 17] width 66 height 20
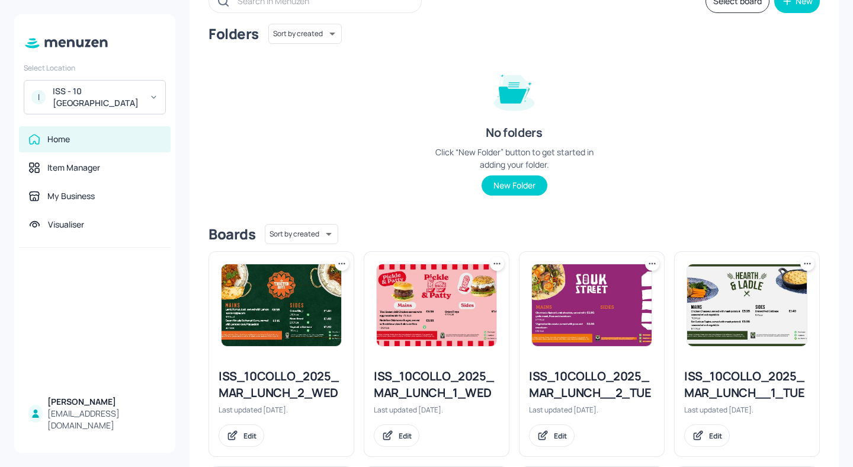
scroll to position [235, 0]
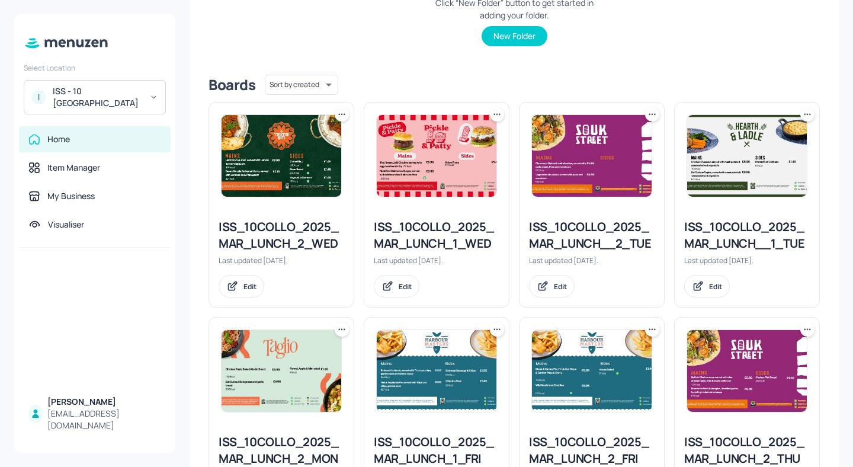
click at [632, 245] on div "ISS_10COLLO_2025_MAR_LUNCH__2_TUE" at bounding box center [592, 235] width 126 height 33
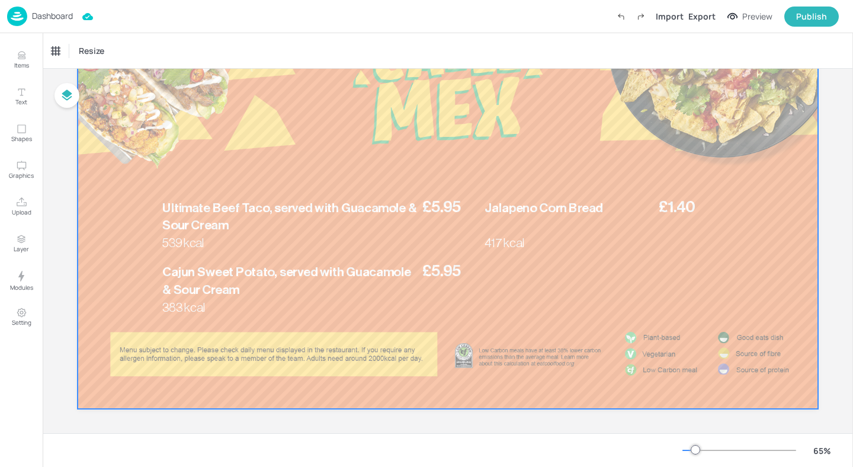
scroll to position [120, 0]
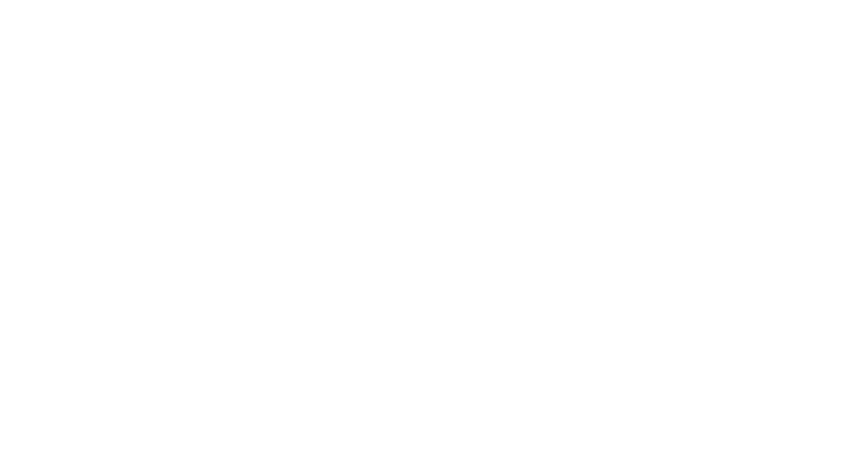
click at [68, 20] on div at bounding box center [426, 233] width 853 height 467
